Goal: Ask a question

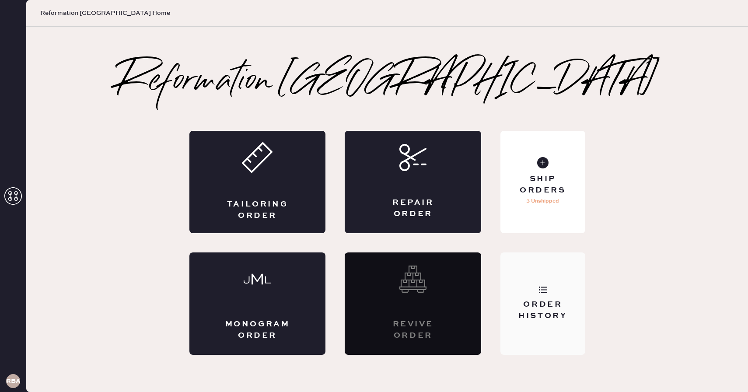
click at [527, 307] on div "Order History" at bounding box center [542, 310] width 70 height 22
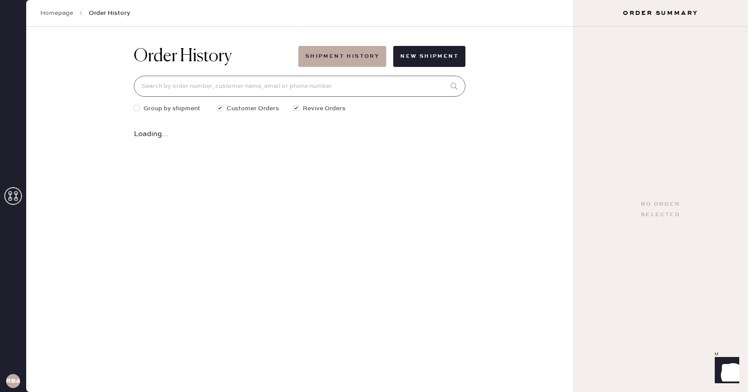
click at [410, 80] on input at bounding box center [299, 86] width 331 height 21
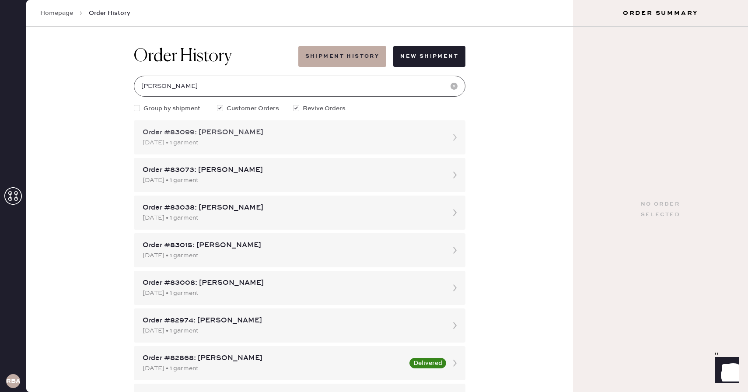
type input "katherine"
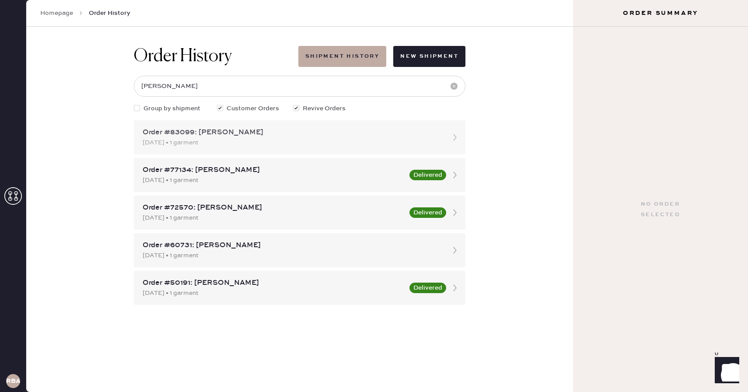
click at [320, 142] on div "09/28/2025 • 1 garment" at bounding box center [292, 143] width 298 height 10
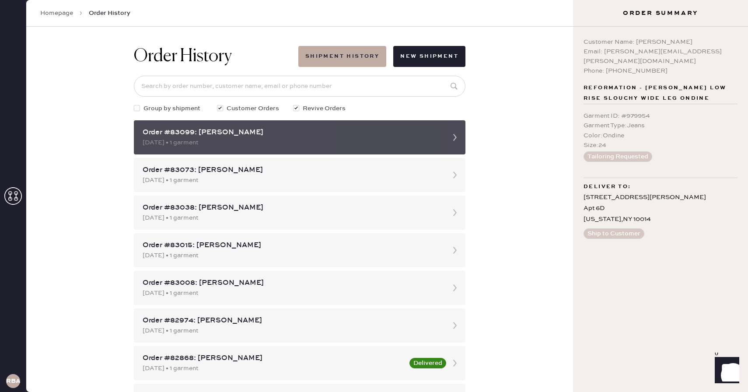
click at [456, 137] on icon at bounding box center [454, 137] width 17 height 17
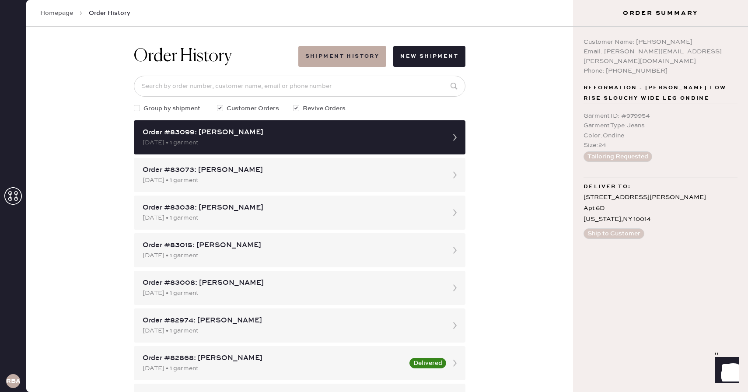
click at [729, 367] on icon "Show" at bounding box center [726, 369] width 10 height 10
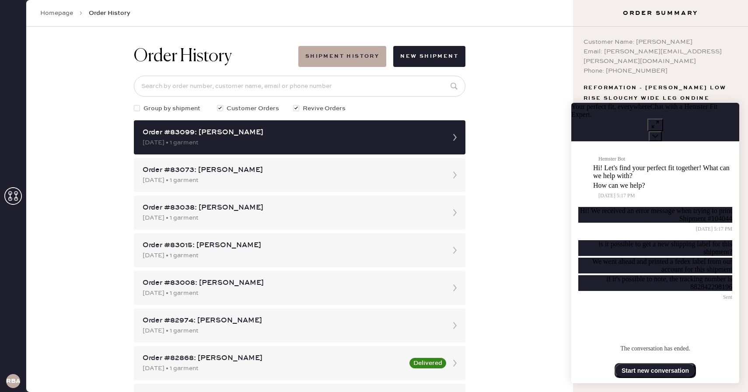
scroll to position [51, 0]
click at [661, 369] on button "Start new conversation" at bounding box center [654, 370] width 81 height 15
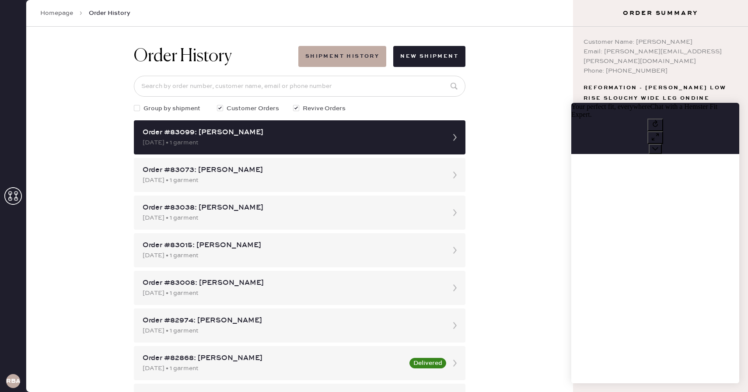
scroll to position [0, 0]
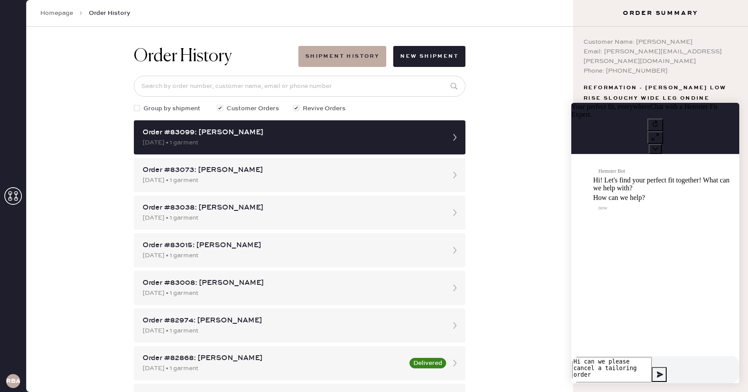
drag, startPoint x: 640, startPoint y: 361, endPoint x: 649, endPoint y: 379, distance: 20.5
click at [649, 379] on div "Hi can we please cancel a tailoring order" at bounding box center [655, 369] width 168 height 27
type textarea "Hi can we please request to change the length on a tailoring order"
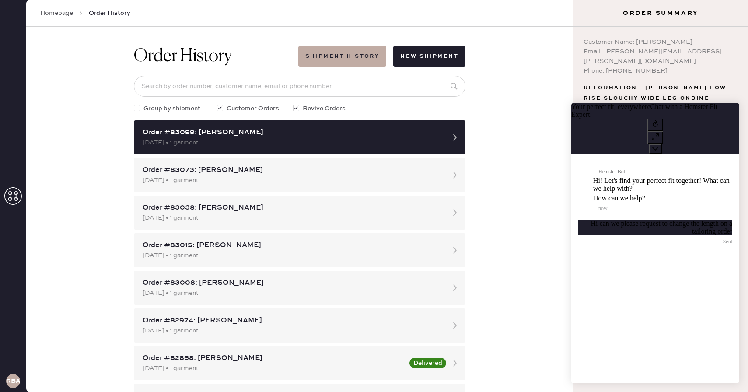
scroll to position [0, 0]
click at [494, 129] on div "Order History Shipment History New Shipment Group by shipment Customer Orders R…" at bounding box center [299, 209] width 546 height 365
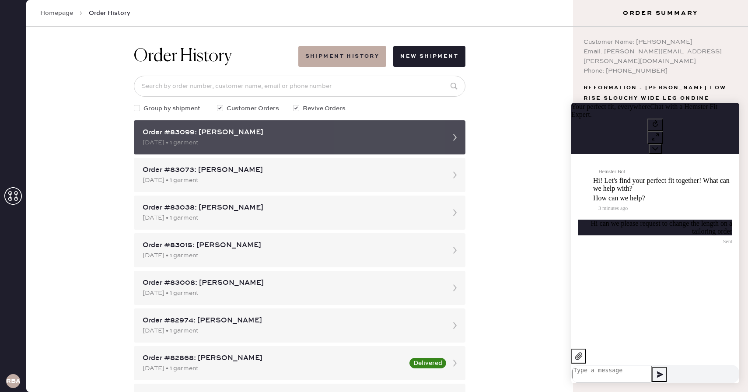
click at [432, 130] on div "Order #83099: Katherine Elmlinger" at bounding box center [292, 132] width 298 height 10
click at [452, 138] on icon at bounding box center [454, 137] width 17 height 17
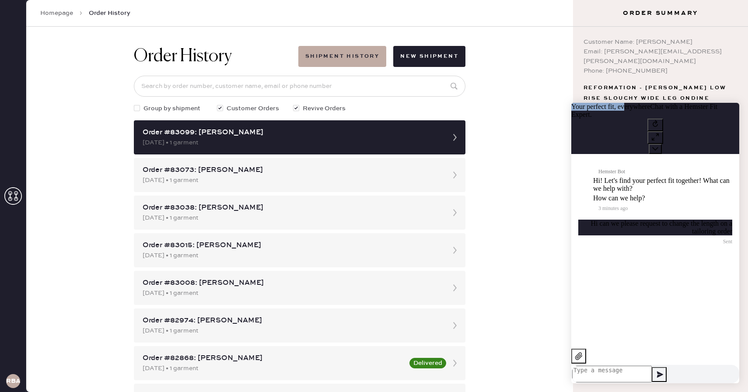
drag, startPoint x: 665, startPoint y: 113, endPoint x: 548, endPoint y: 111, distance: 116.7
click at [562, 97] on html "Your perfect fit, everywhere Chat with a Hemster Fit Expert. Hemster Bot Hi! Le…" at bounding box center [654, 95] width 185 height 3
drag, startPoint x: 574, startPoint y: 113, endPoint x: 478, endPoint y: 187, distance: 120.6
click at [562, 97] on html "Your perfect fit, everywhere Chat with a Hemster Fit Expert. Hemster Bot Hi! Le…" at bounding box center [654, 95] width 185 height 3
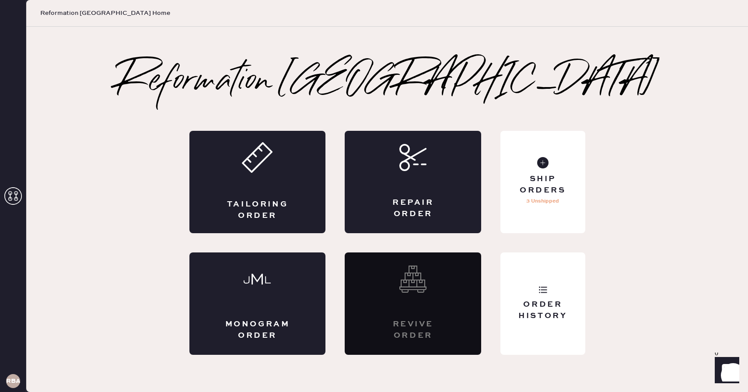
click at [13, 196] on icon at bounding box center [12, 195] width 17 height 17
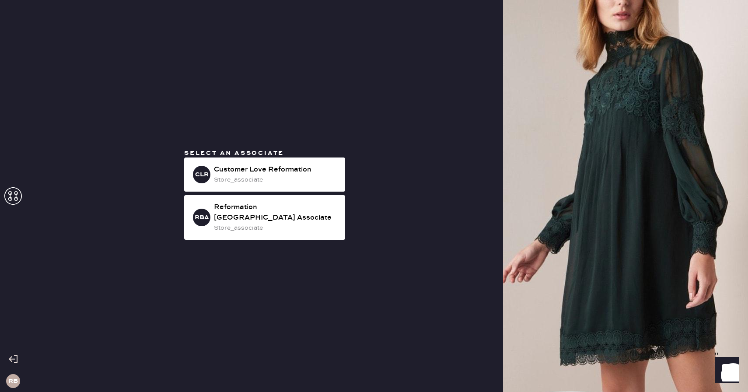
click at [13, 196] on icon at bounding box center [12, 195] width 17 height 17
click at [602, 189] on img at bounding box center [625, 196] width 245 height 392
click at [14, 194] on icon at bounding box center [12, 195] width 17 height 17
